Goal: Transaction & Acquisition: Purchase product/service

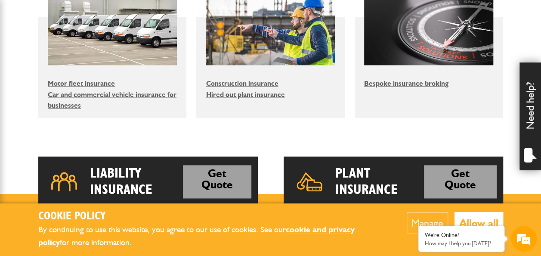
scroll to position [563, 0]
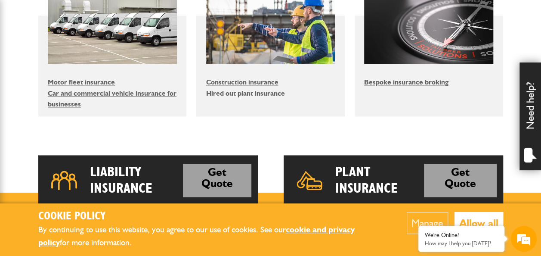
click at [273, 94] on link "Hired out plant insurance" at bounding box center [245, 93] width 79 height 8
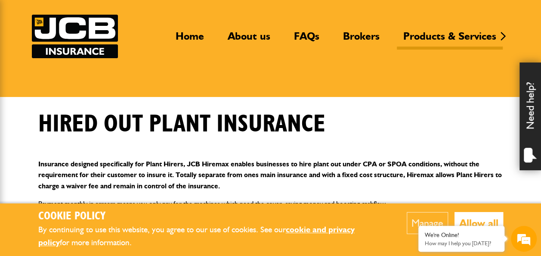
scroll to position [49, 0]
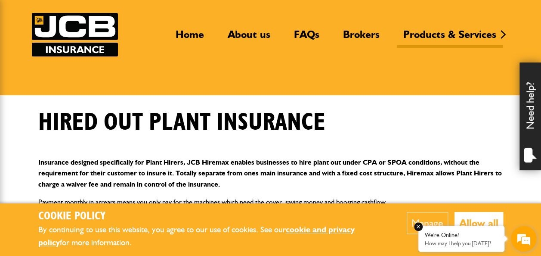
click at [482, 226] on div "We're Online! How may I help you today?" at bounding box center [461, 238] width 86 height 26
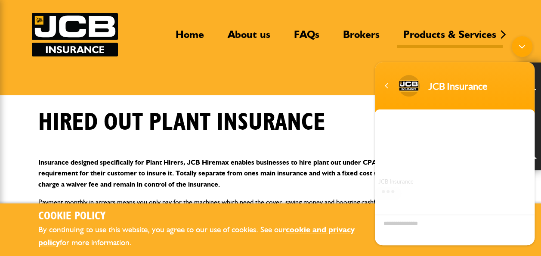
scroll to position [0, 0]
click at [386, 89] on div "Navigation go back" at bounding box center [386, 85] width 13 height 13
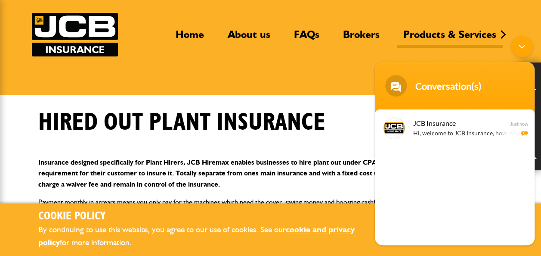
click at [523, 45] on div "Minimize live chat window" at bounding box center [521, 46] width 21 height 21
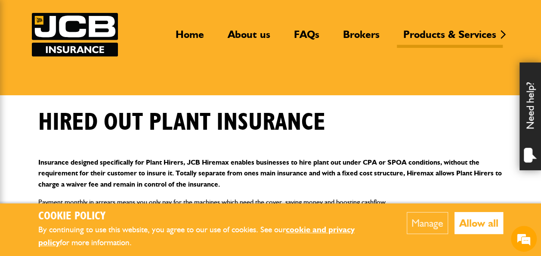
click at [480, 227] on button "Allow all" at bounding box center [478, 223] width 49 height 22
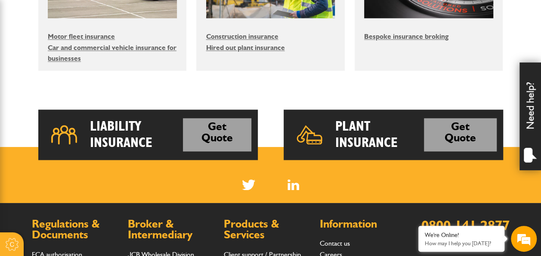
scroll to position [606, 0]
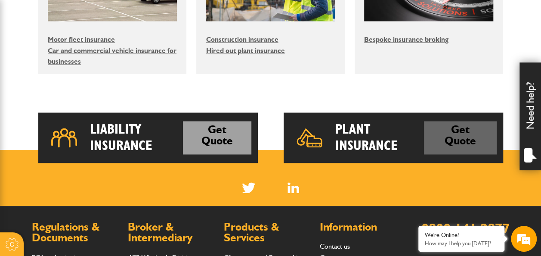
click at [452, 139] on link "Get Quote" at bounding box center [460, 137] width 73 height 33
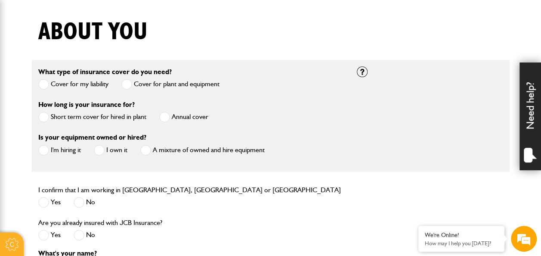
scroll to position [215, 0]
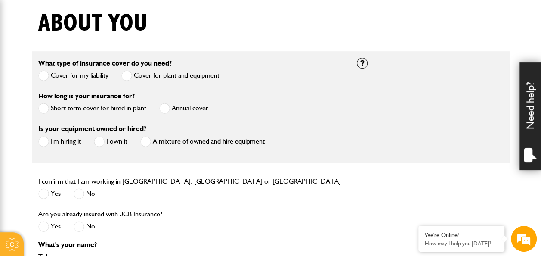
click at [45, 107] on span at bounding box center [43, 108] width 11 height 11
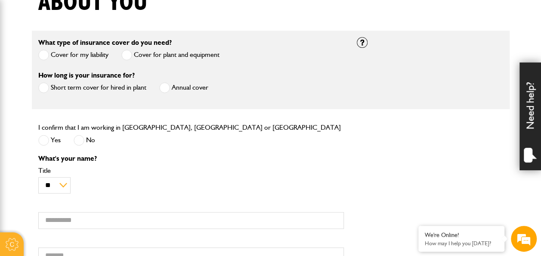
scroll to position [239, 0]
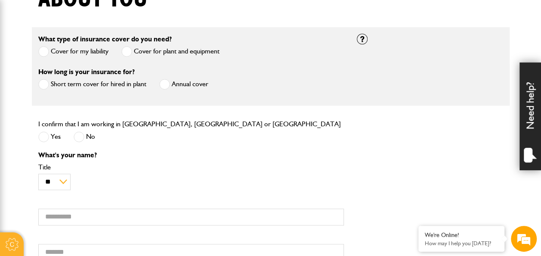
click at [47, 136] on span at bounding box center [43, 136] width 11 height 11
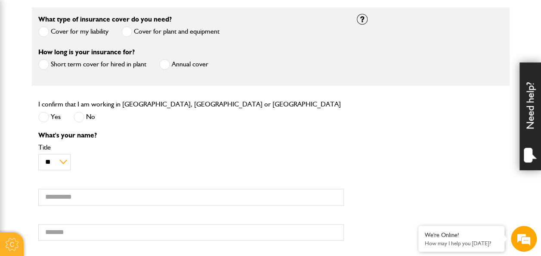
scroll to position [279, 0]
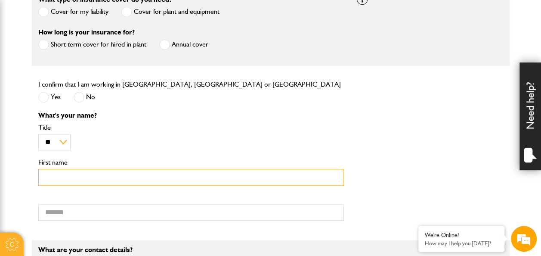
click at [56, 176] on input "First name" at bounding box center [190, 177] width 305 height 17
drag, startPoint x: 56, startPoint y: 176, endPoint x: 85, endPoint y: 115, distance: 67.5
click at [85, 115] on div "What's your name? ** *** **** ** ** ** Title First name Surname" at bounding box center [191, 169] width 318 height 115
type input "******"
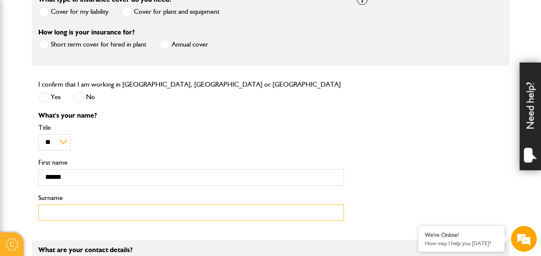
type input "******"
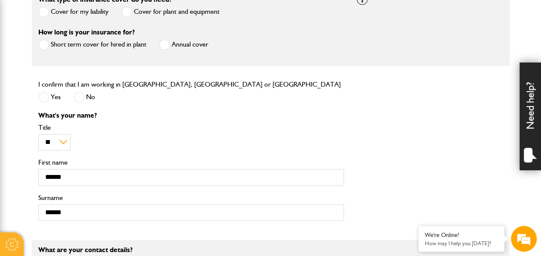
type input "**********"
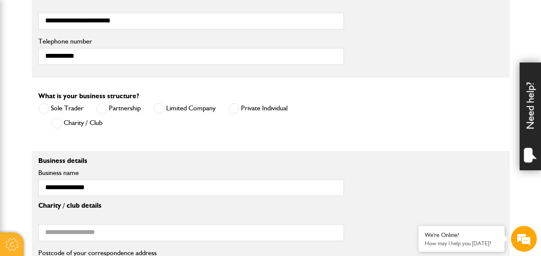
scroll to position [540, 0]
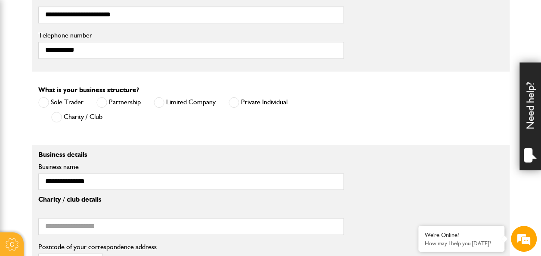
click at [232, 99] on span at bounding box center [233, 102] width 11 height 11
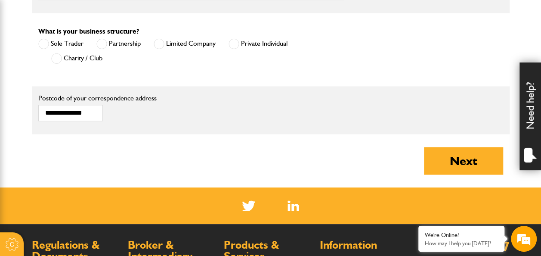
scroll to position [608, 0]
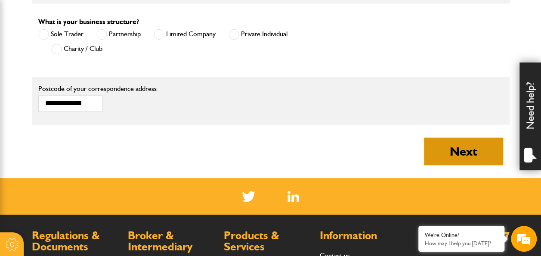
click at [471, 150] on button "Next" at bounding box center [463, 151] width 79 height 28
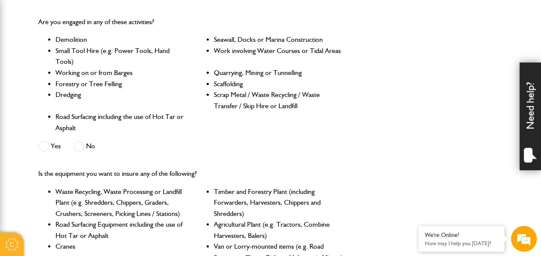
scroll to position [263, 0]
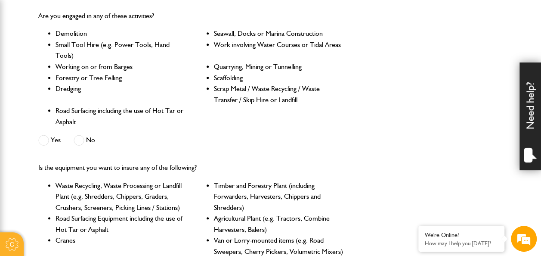
click at [80, 145] on span at bounding box center [79, 140] width 11 height 11
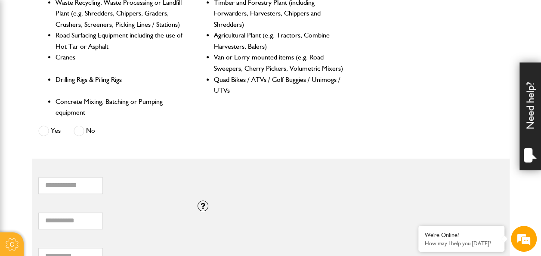
scroll to position [447, 0]
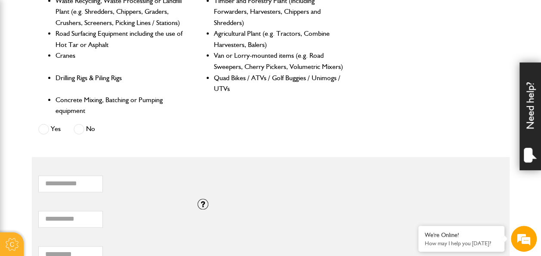
click at [78, 130] on span at bounding box center [79, 128] width 11 height 11
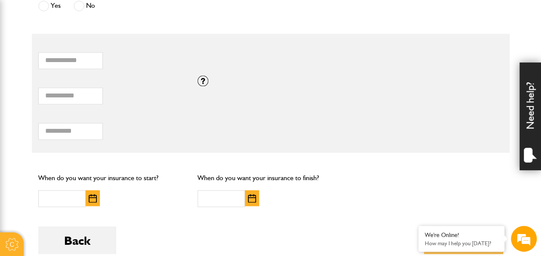
scroll to position [570, 0]
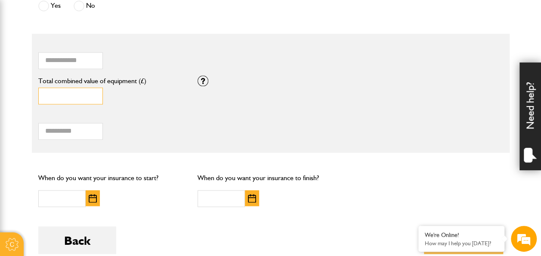
click at [54, 95] on input "*" at bounding box center [70, 95] width 65 height 17
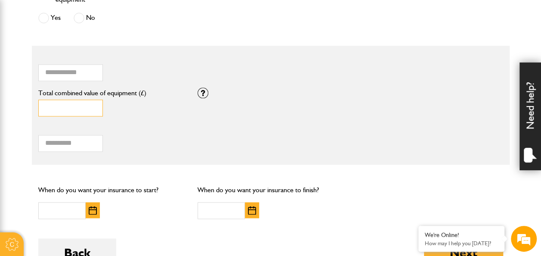
scroll to position [557, 0]
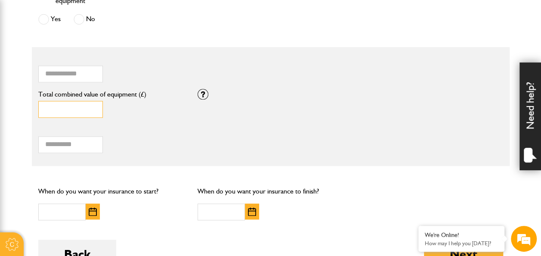
click at [93, 112] on input "*" at bounding box center [70, 109] width 65 height 17
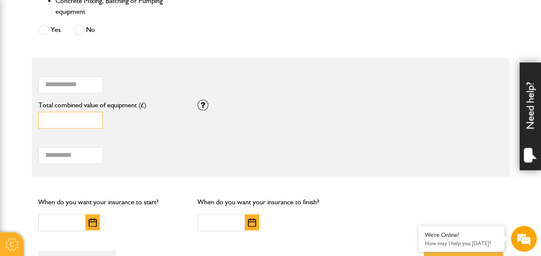
scroll to position [547, 0]
type input "*****"
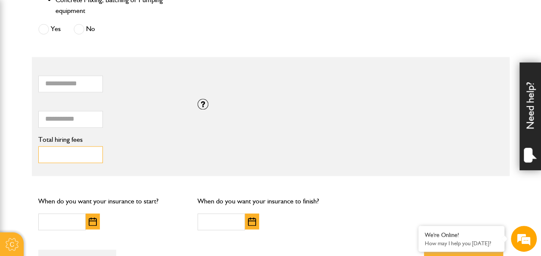
click at [63, 155] on input "Total hiring fees" at bounding box center [70, 154] width 65 height 17
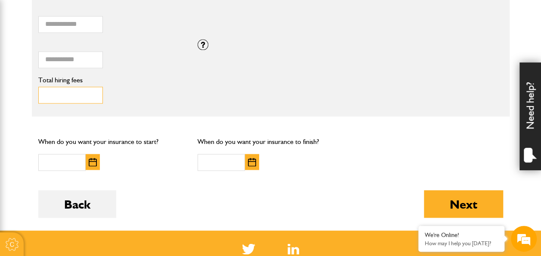
scroll to position [607, 0]
type input "***"
click at [77, 160] on input "text" at bounding box center [61, 162] width 47 height 17
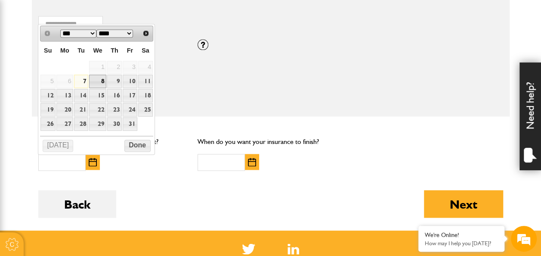
click at [101, 80] on link "8" at bounding box center [97, 80] width 17 height 13
type input "**********"
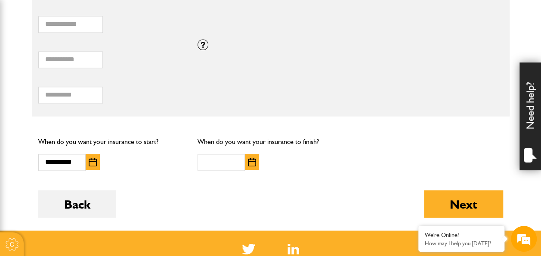
click at [250, 165] on img "button" at bounding box center [252, 161] width 8 height 9
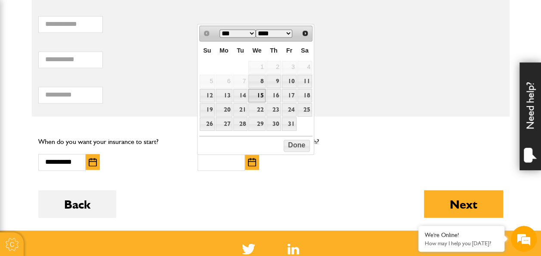
click at [260, 92] on link "15" at bounding box center [256, 95] width 17 height 13
type input "**********"
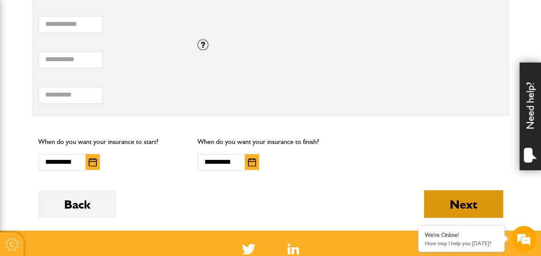
click at [473, 202] on button "Next" at bounding box center [463, 204] width 79 height 28
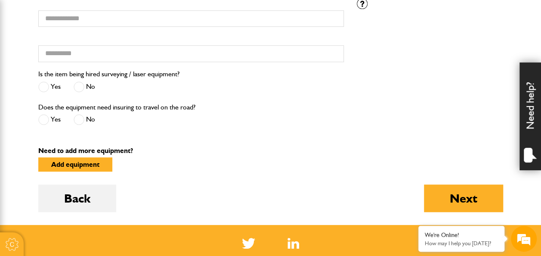
scroll to position [348, 0]
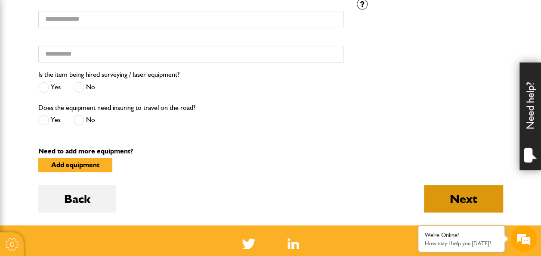
click at [466, 206] on button "Next" at bounding box center [463, 199] width 79 height 28
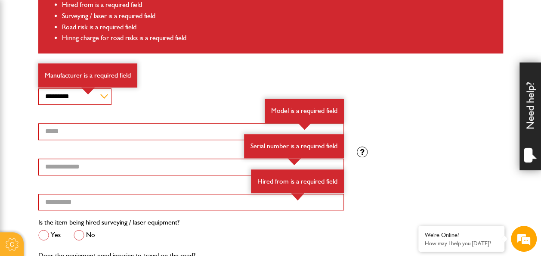
scroll to position [309, 0]
